Goal: Task Accomplishment & Management: Use online tool/utility

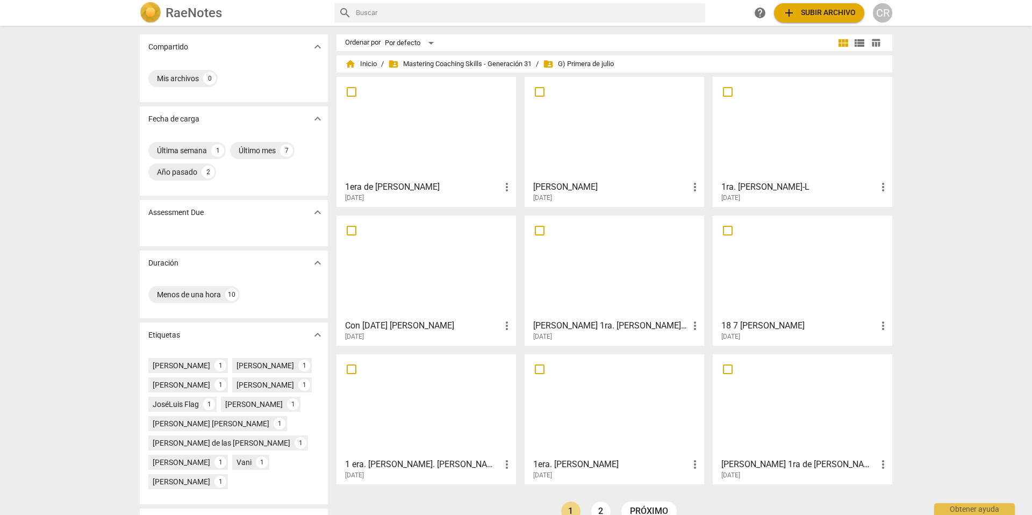
click at [817, 13] on span "add Subir archivo" at bounding box center [819, 12] width 73 height 13
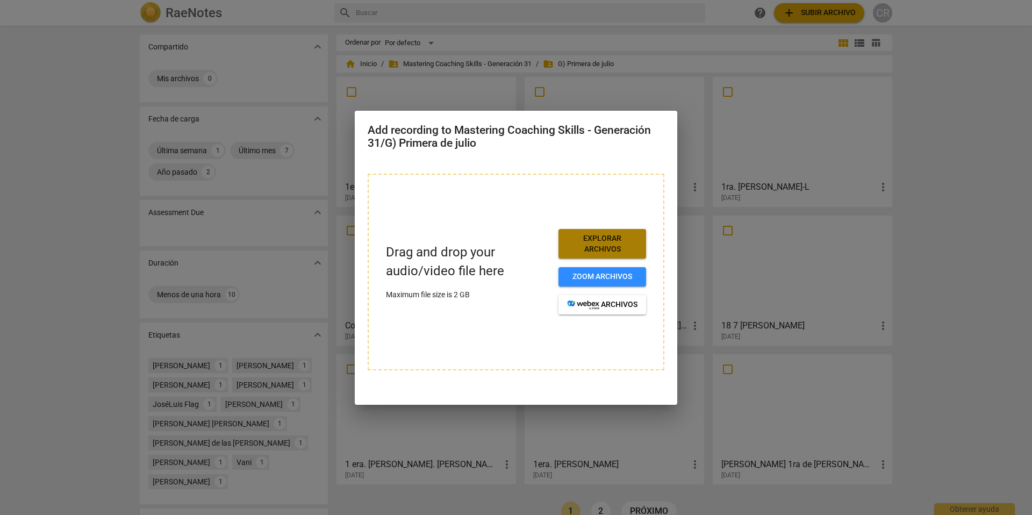
click at [610, 242] on span "Explorar archivos" at bounding box center [602, 243] width 70 height 21
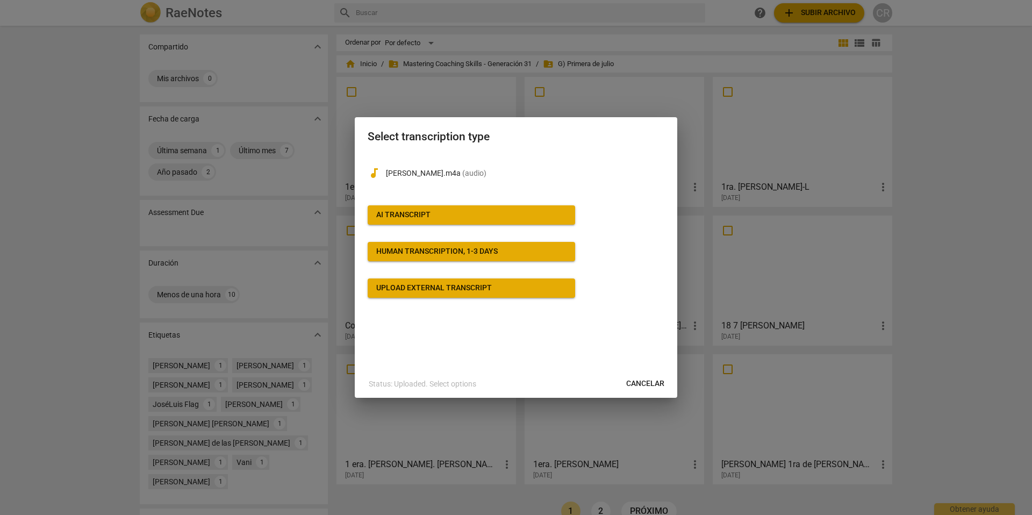
click at [416, 210] on div "AI Transcript" at bounding box center [403, 215] width 54 height 11
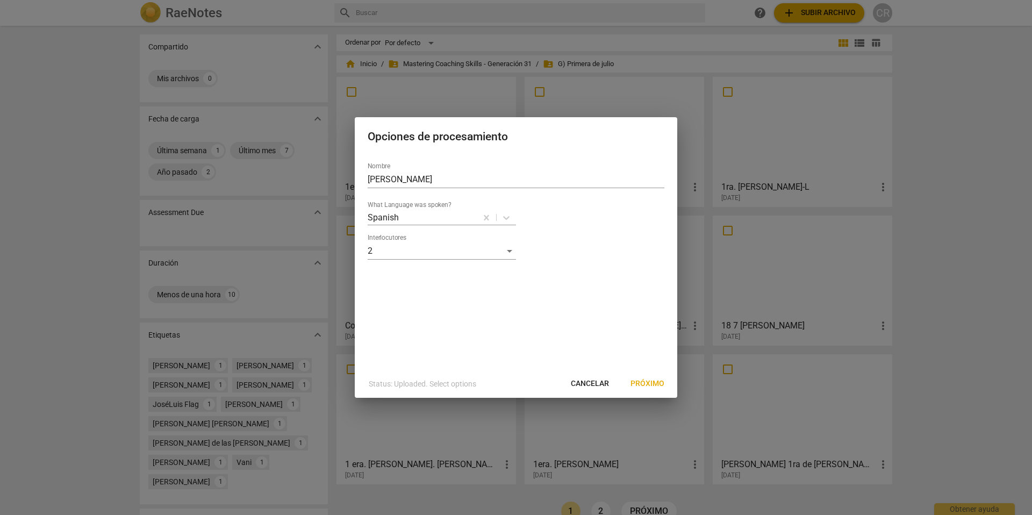
click at [643, 382] on span "Próximo" at bounding box center [648, 383] width 34 height 11
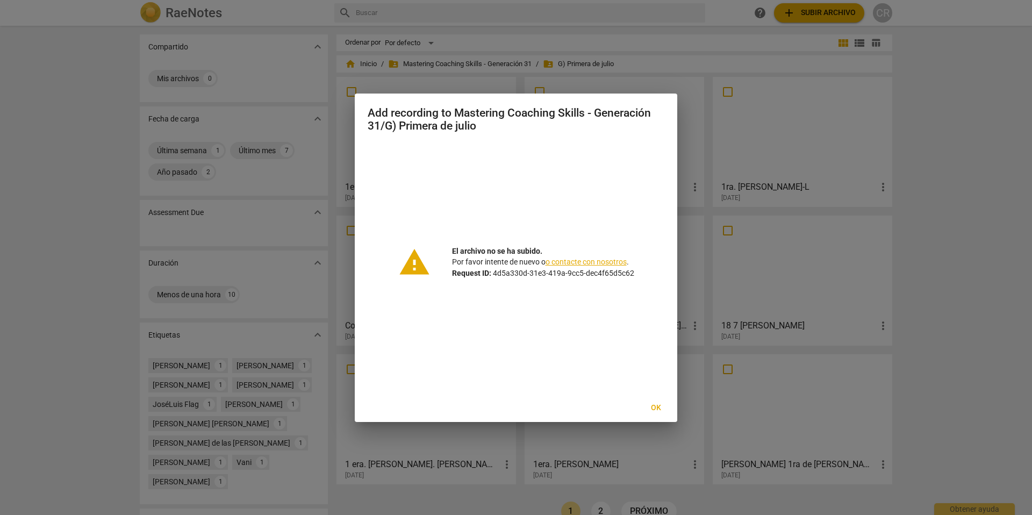
click at [654, 406] on span "Ok" at bounding box center [655, 408] width 17 height 11
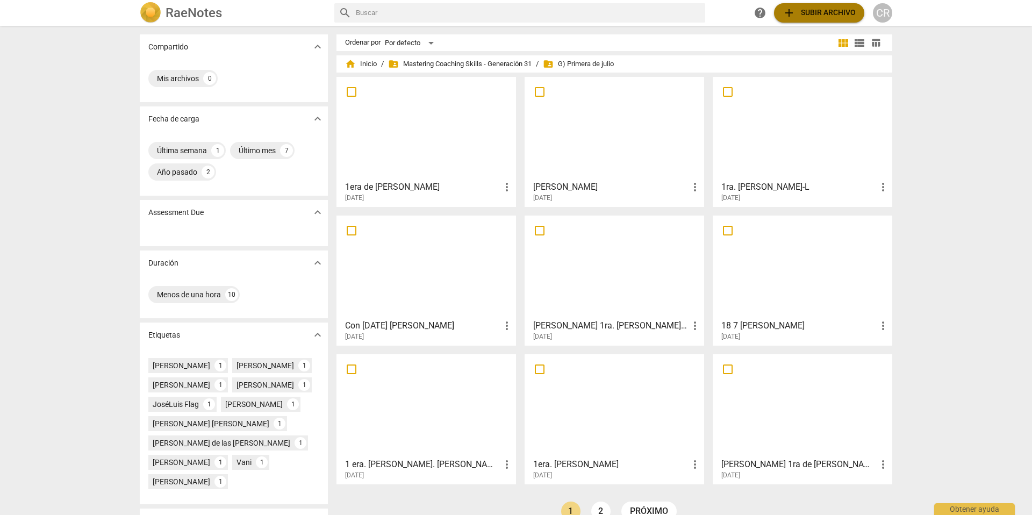
click at [792, 11] on span "add" at bounding box center [789, 12] width 13 height 13
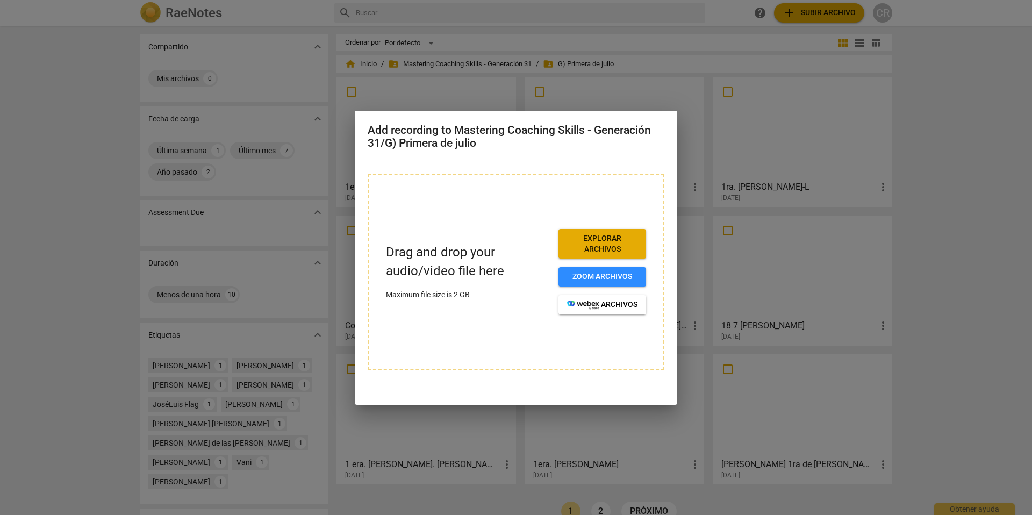
click at [605, 241] on span "Explorar archivos" at bounding box center [602, 243] width 70 height 21
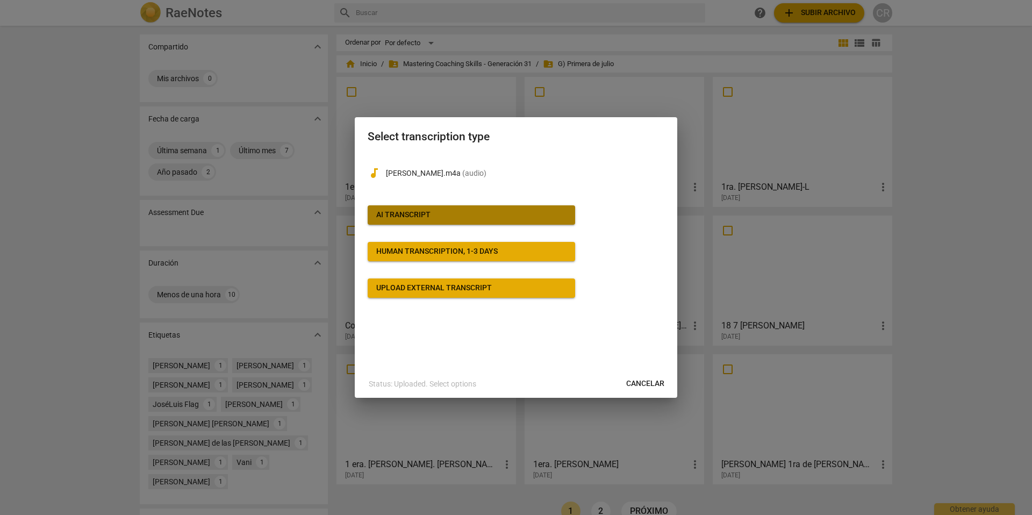
click at [453, 211] on span "AI Transcript" at bounding box center [471, 215] width 190 height 11
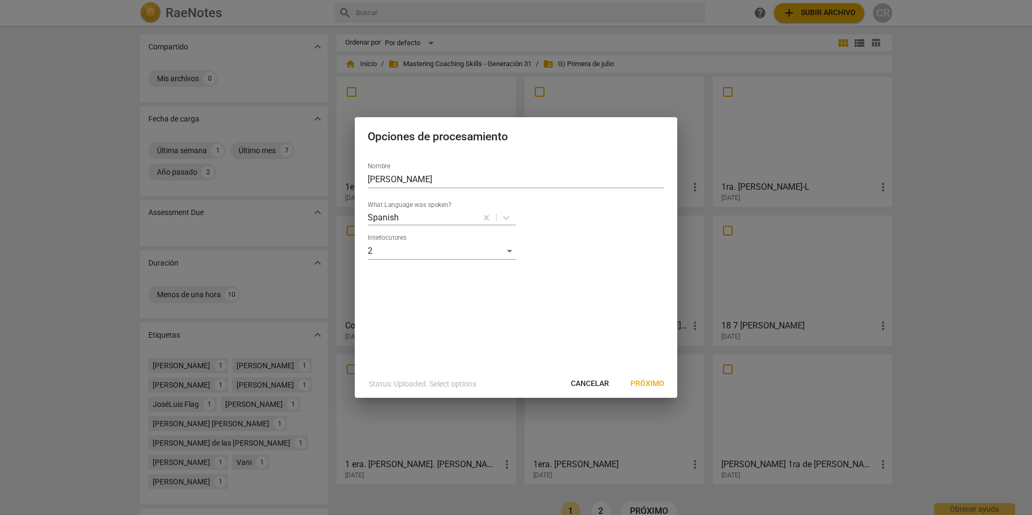
click at [649, 382] on span "Próximo" at bounding box center [648, 383] width 34 height 11
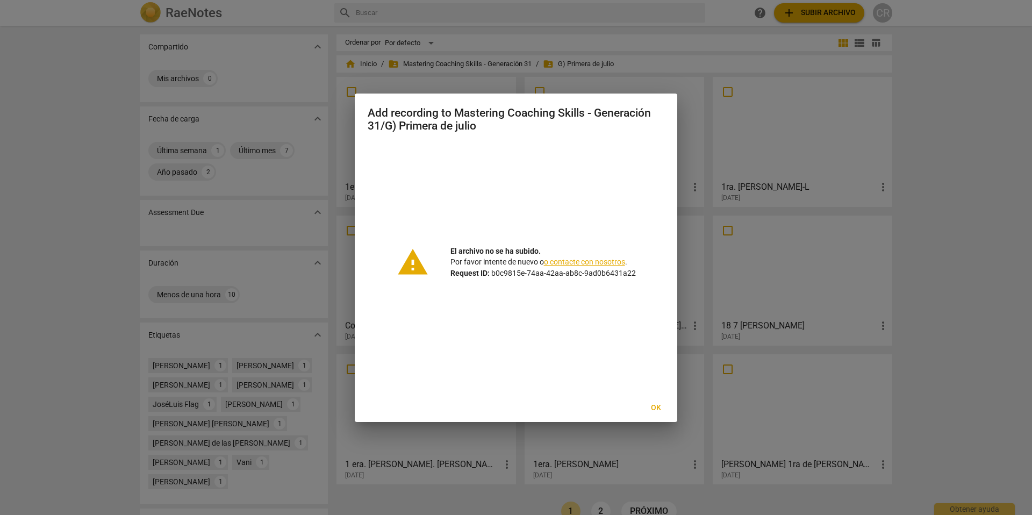
click at [593, 260] on link "o contacte con nosotros" at bounding box center [584, 261] width 81 height 9
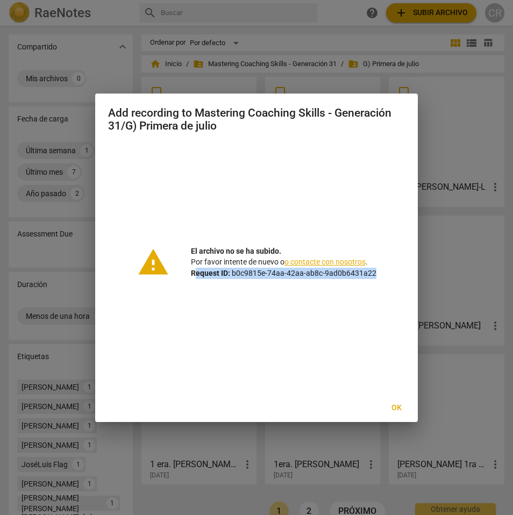
drag, startPoint x: 195, startPoint y: 273, endPoint x: 130, endPoint y: 284, distance: 65.6
click at [342, 282] on div "warning El archivo no se [PERSON_NAME]. Por favor intente de nuevo o o contacte…" at bounding box center [256, 263] width 297 height 238
drag, startPoint x: 129, startPoint y: 287, endPoint x: 208, endPoint y: 280, distance: 79.4
click at [134, 287] on div "warning El archivo no se [PERSON_NAME]. Por favor intente de nuevo o o contacte…" at bounding box center [256, 263] width 297 height 238
drag, startPoint x: 193, startPoint y: 272, endPoint x: 334, endPoint y: 282, distance: 141.7
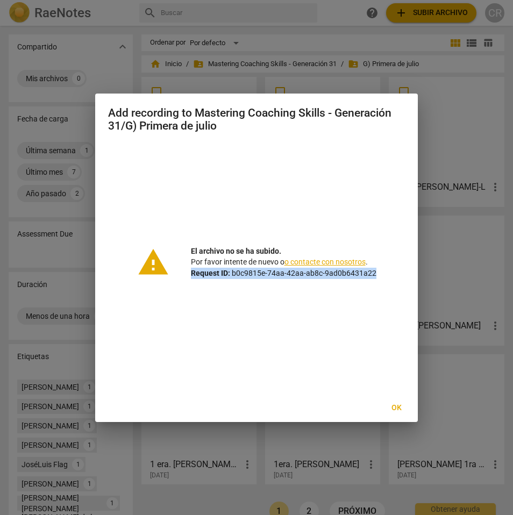
click at [334, 282] on div "warning El archivo no se [PERSON_NAME]. Por favor intente de nuevo o o contacte…" at bounding box center [256, 263] width 297 height 238
copy p "Request ID: b0c9815e-74aa-42aa-ab8c-9ad0b6431a22"
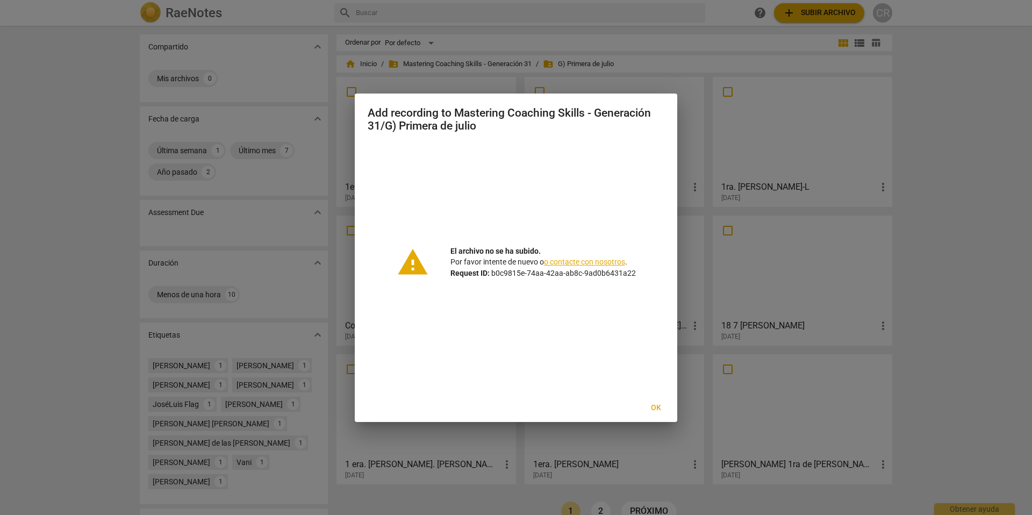
click at [564, 33] on div at bounding box center [516, 257] width 1032 height 515
